Goal: Find specific page/section: Find specific page/section

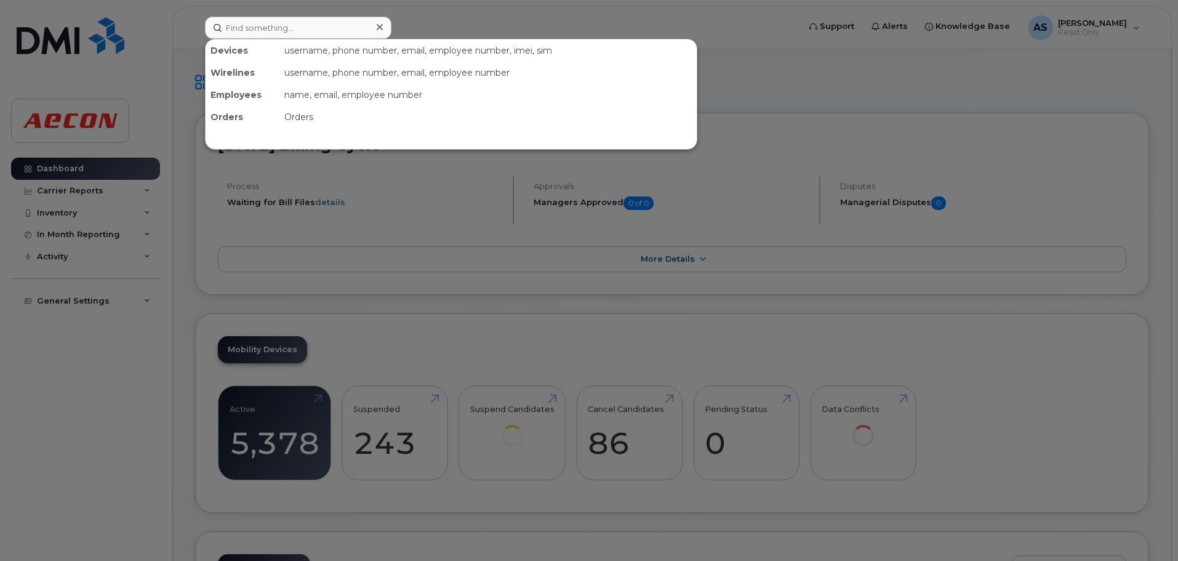
click at [267, 23] on input at bounding box center [298, 28] width 187 height 22
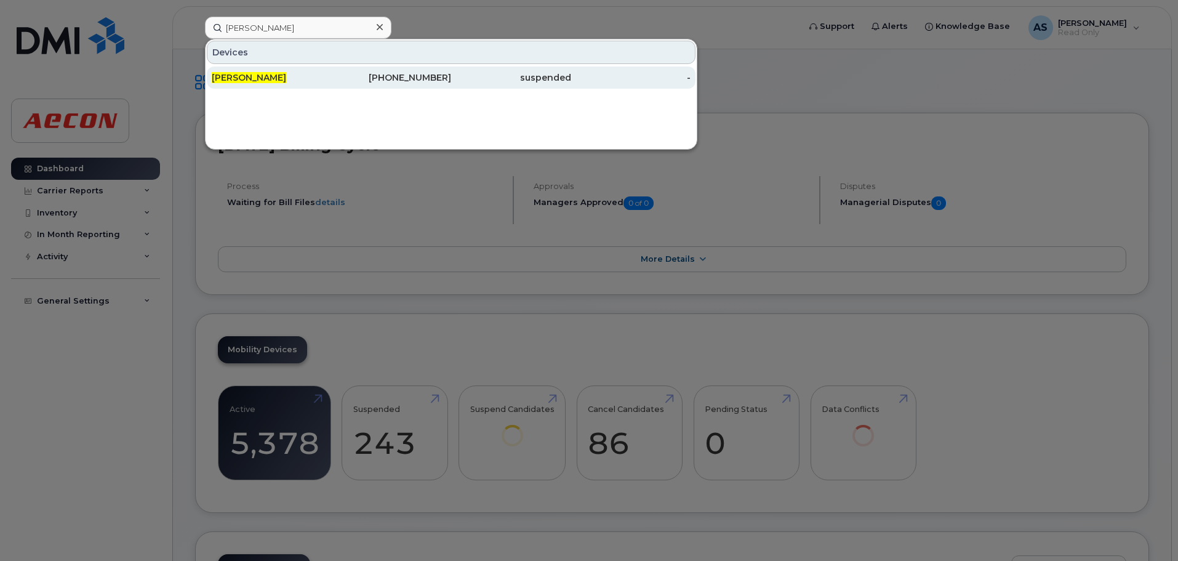
type input "hiren thakkar"
click at [367, 74] on div "368-995-9335" at bounding box center [392, 77] width 120 height 12
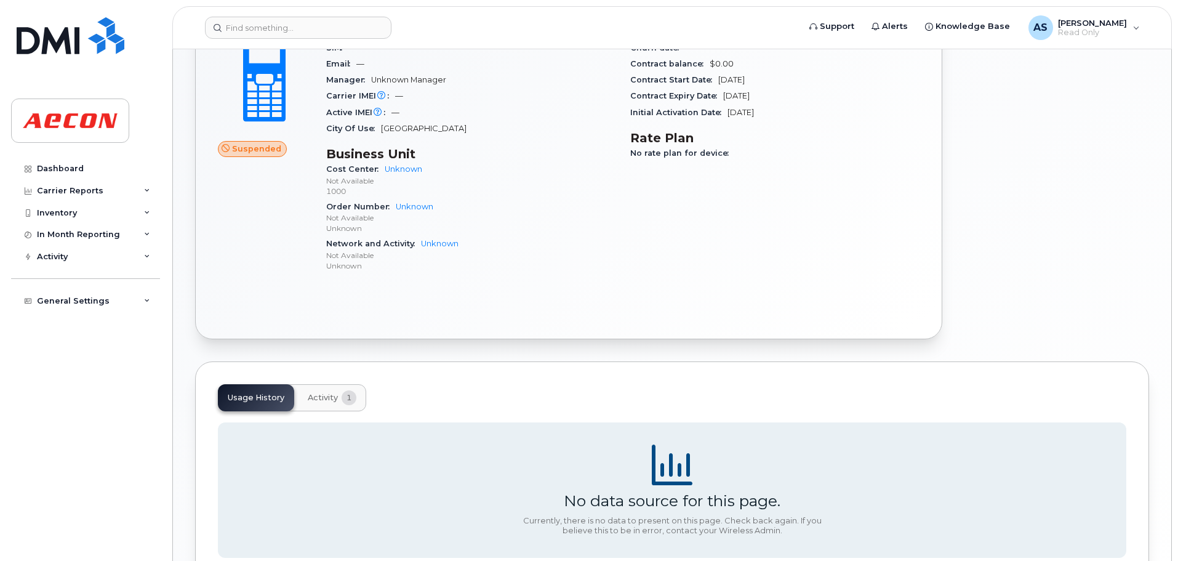
scroll to position [374, 0]
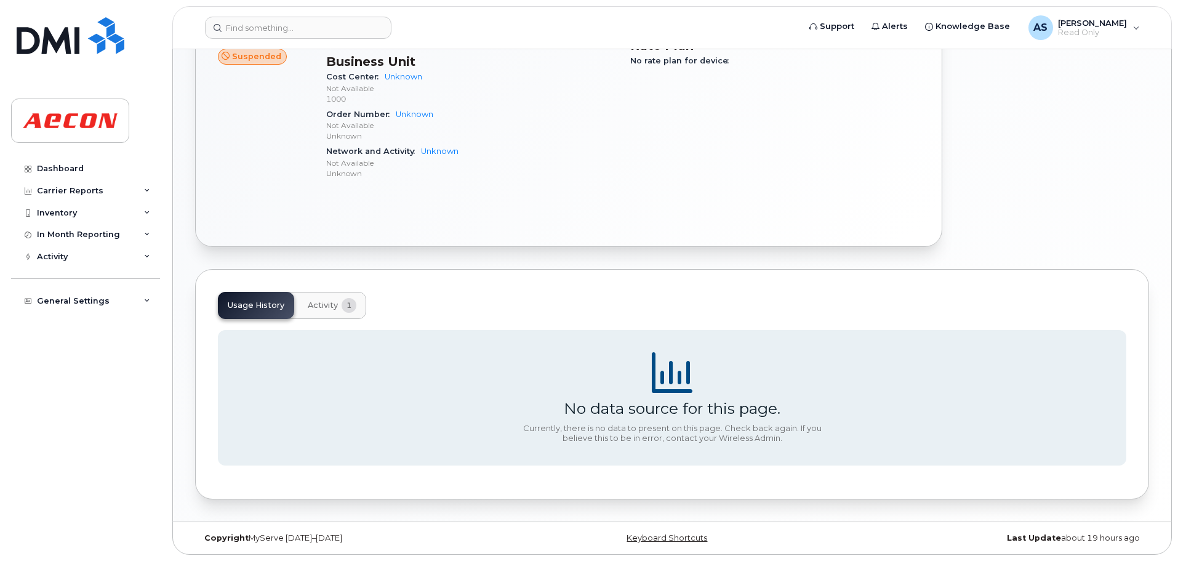
click at [321, 305] on span "Activity" at bounding box center [323, 305] width 30 height 10
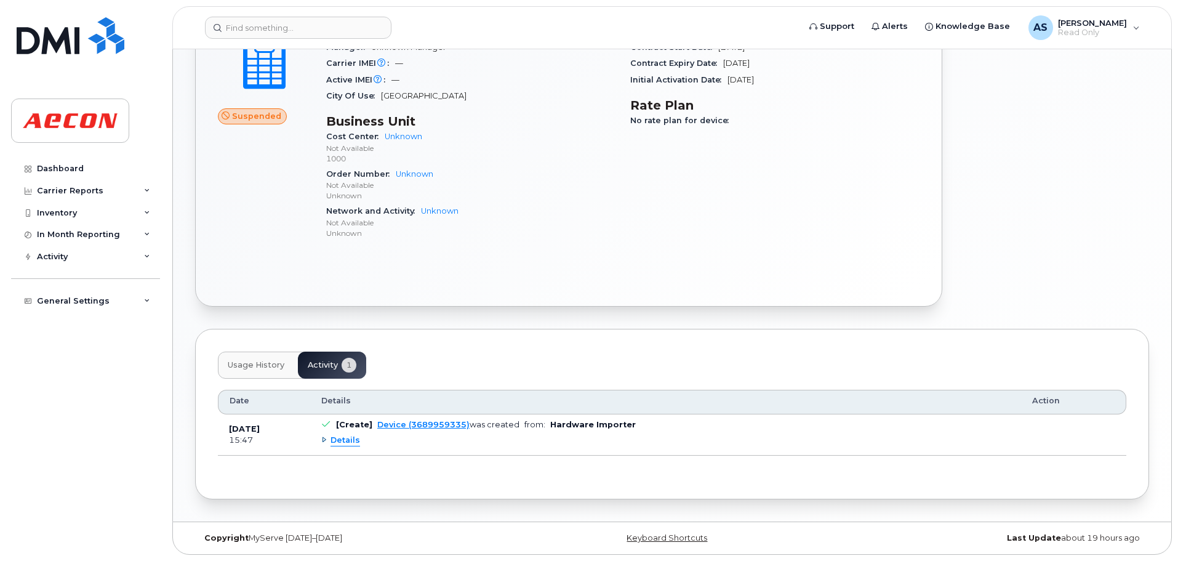
scroll to position [314, 0]
click at [350, 445] on span "Details" at bounding box center [346, 441] width 30 height 12
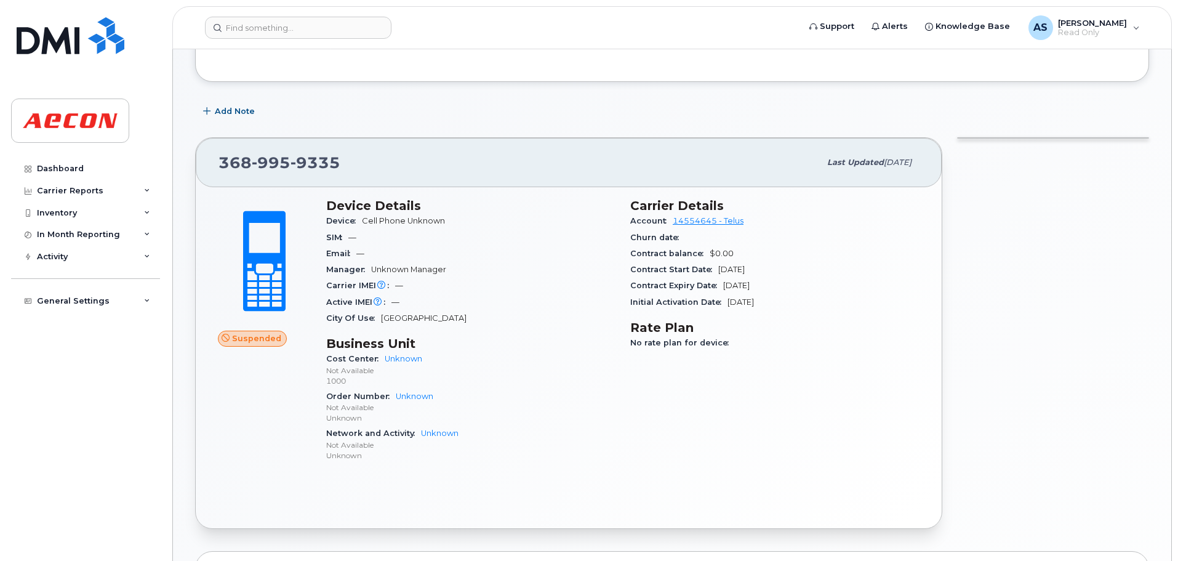
scroll to position [0, 0]
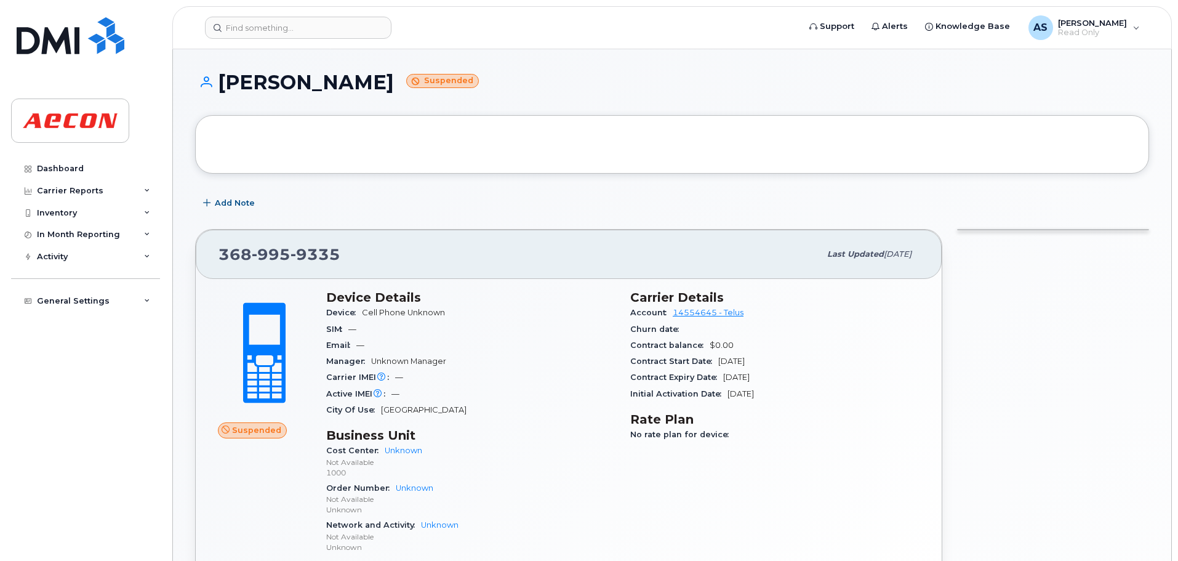
click at [380, 207] on div "Add Note" at bounding box center [672, 203] width 954 height 22
click at [784, 381] on div "Contract Expiry Date Aug 15, 2028" at bounding box center [774, 377] width 289 height 16
click at [754, 366] on div "Contract Start Date Aug 15, 2025" at bounding box center [774, 361] width 289 height 16
click at [739, 366] on div "Contract Start Date Aug 15, 2025" at bounding box center [774, 361] width 289 height 16
click at [470, 323] on div "SIM —" at bounding box center [470, 329] width 289 height 16
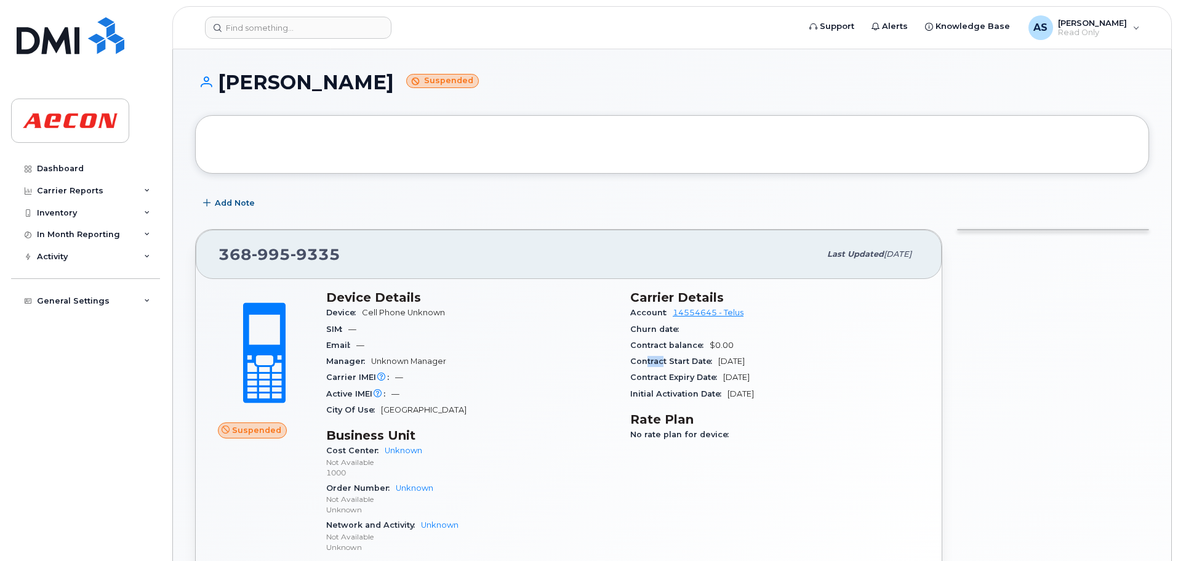
drag, startPoint x: 645, startPoint y: 361, endPoint x: 666, endPoint y: 363, distance: 21.6
click at [663, 363] on span "Contract Start Date" at bounding box center [674, 360] width 88 height 9
click at [744, 353] on div "Contract Start Date Aug 15, 2025" at bounding box center [774, 361] width 289 height 16
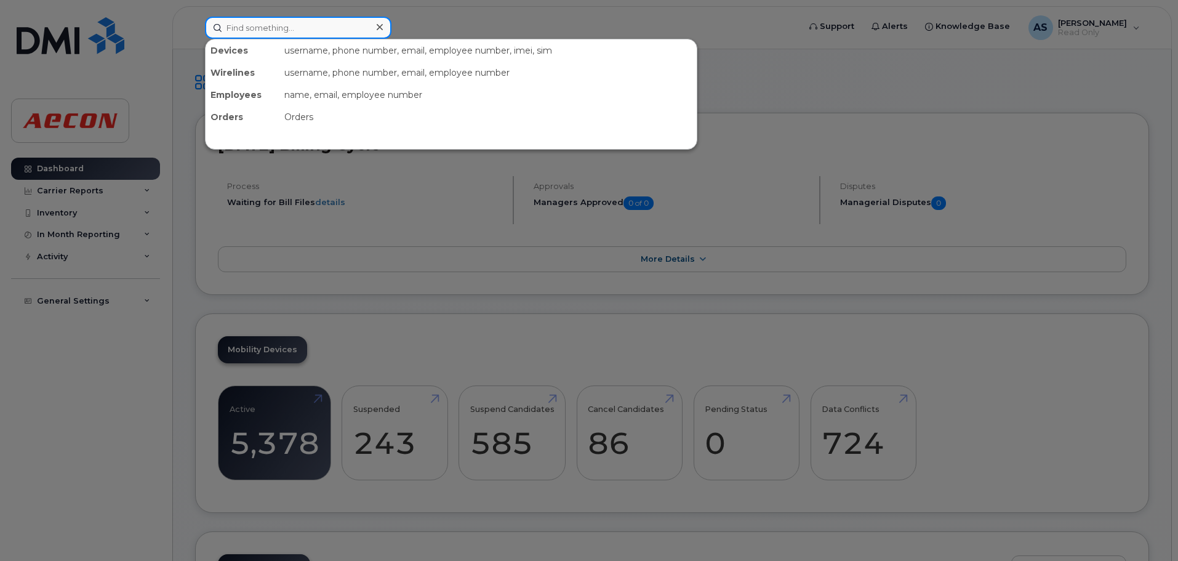
click at [263, 30] on input at bounding box center [298, 28] width 187 height 22
drag, startPoint x: 297, startPoint y: 28, endPoint x: 283, endPoint y: 60, distance: 35.3
click at [297, 28] on input at bounding box center [298, 28] width 187 height 22
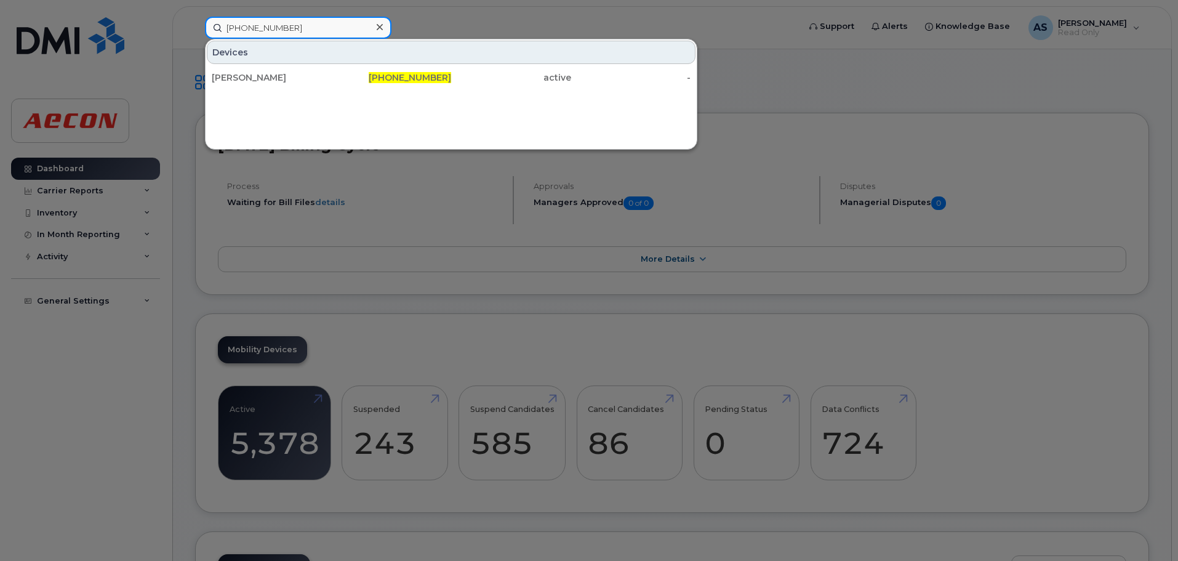
type input "604-612-4357"
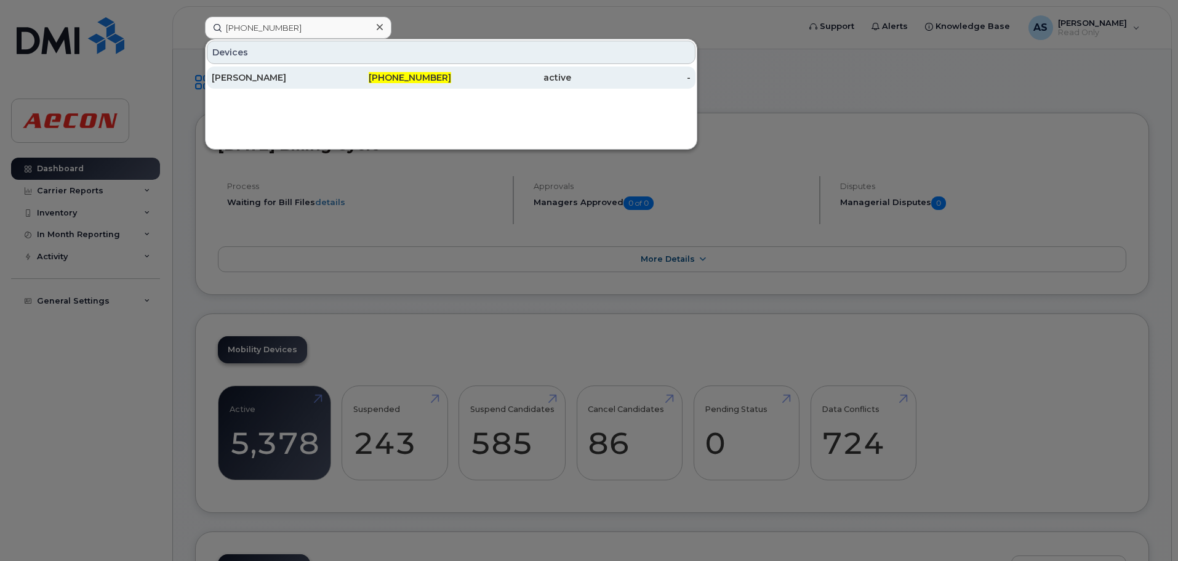
drag, startPoint x: 459, startPoint y: 70, endPoint x: 438, endPoint y: 86, distance: 26.0
click at [459, 70] on div "active" at bounding box center [511, 77] width 120 height 22
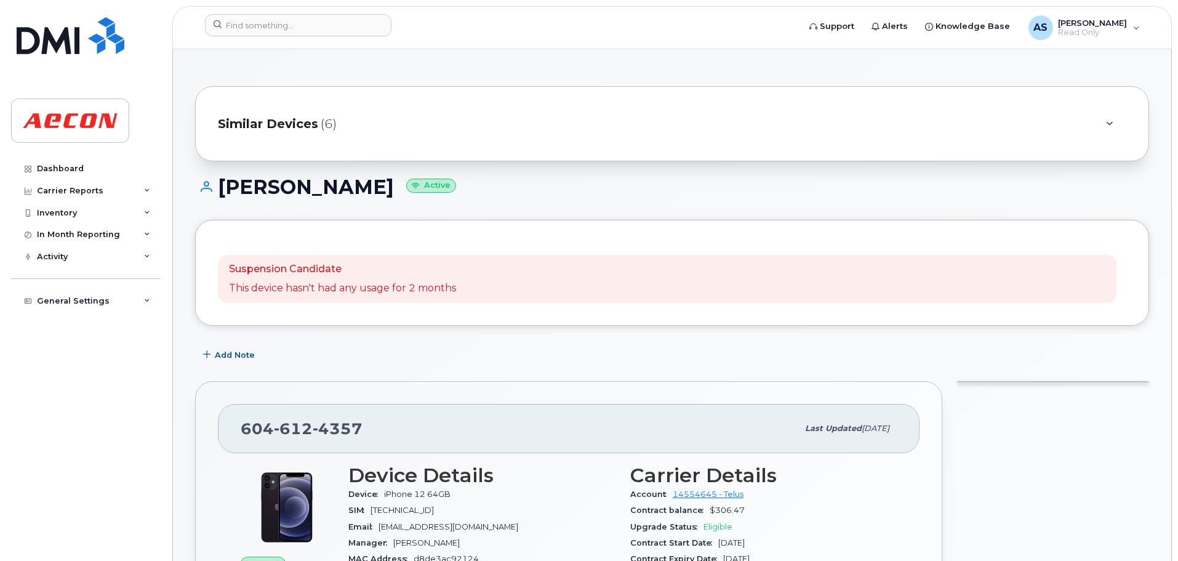
click at [524, 190] on h1 "Drew Reicheld Active" at bounding box center [672, 187] width 954 height 22
drag, startPoint x: 1083, startPoint y: 193, endPoint x: 893, endPoint y: 289, distance: 213.1
click at [1083, 193] on h1 "Drew Reicheld Active" at bounding box center [672, 187] width 954 height 22
drag, startPoint x: 1098, startPoint y: 207, endPoint x: 1090, endPoint y: 208, distance: 8.6
click at [1098, 207] on div "Drew Reicheld Active" at bounding box center [672, 198] width 954 height 44
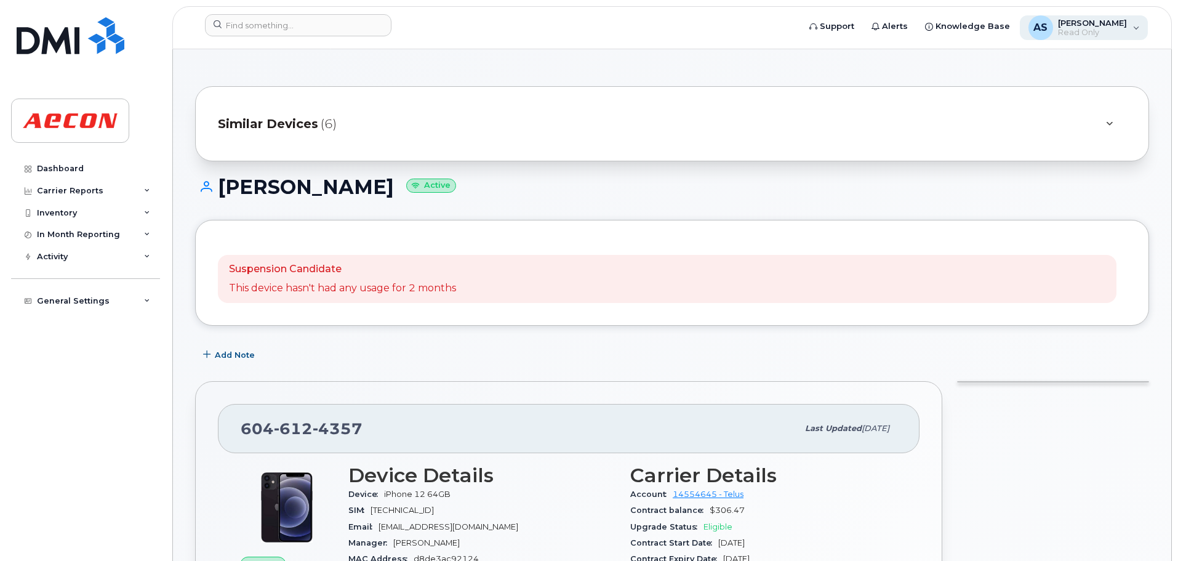
drag, startPoint x: 1145, startPoint y: 198, endPoint x: 1112, endPoint y: 18, distance: 182.8
click at [1145, 198] on div "Drew Reicheld Active" at bounding box center [672, 198] width 954 height 44
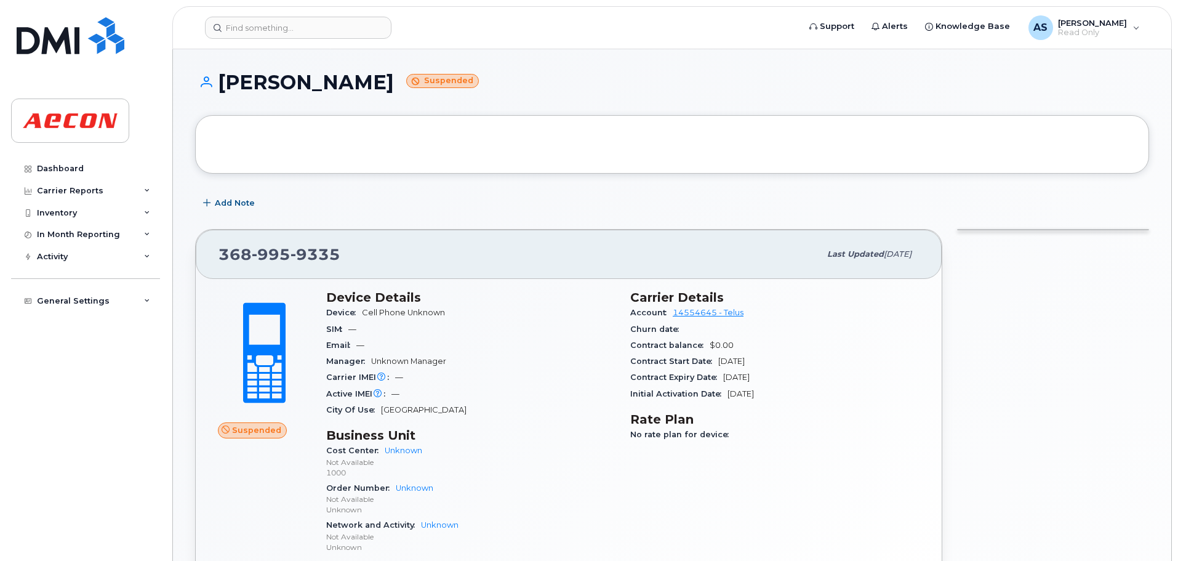
drag, startPoint x: 1010, startPoint y: 342, endPoint x: 954, endPoint y: 368, distance: 61.4
click at [1010, 342] on div at bounding box center [1053, 425] width 207 height 406
drag, startPoint x: 1026, startPoint y: 293, endPoint x: 1023, endPoint y: 272, distance: 21.3
click at [1026, 276] on div at bounding box center [1053, 425] width 207 height 406
